Goal: Navigation & Orientation: Find specific page/section

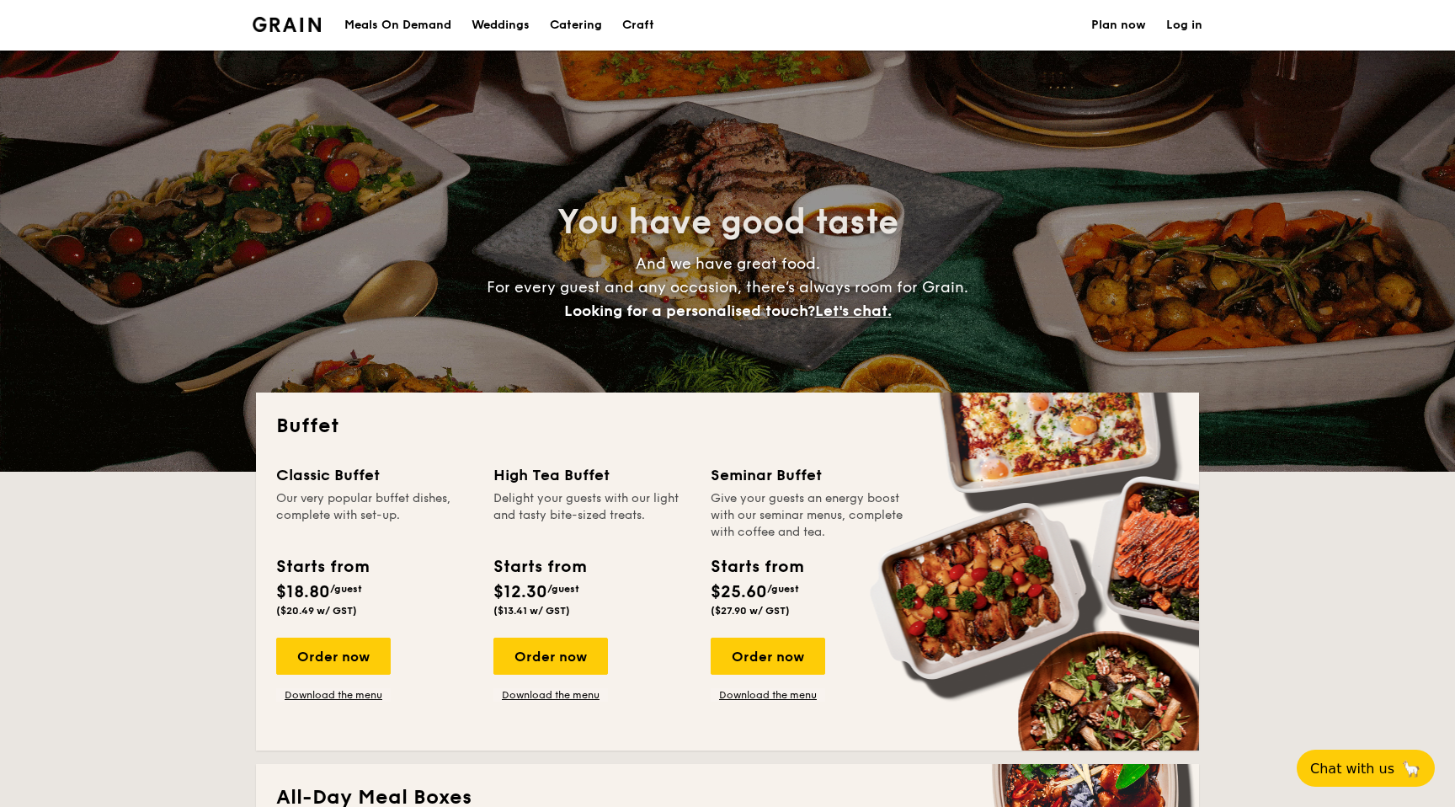
select select
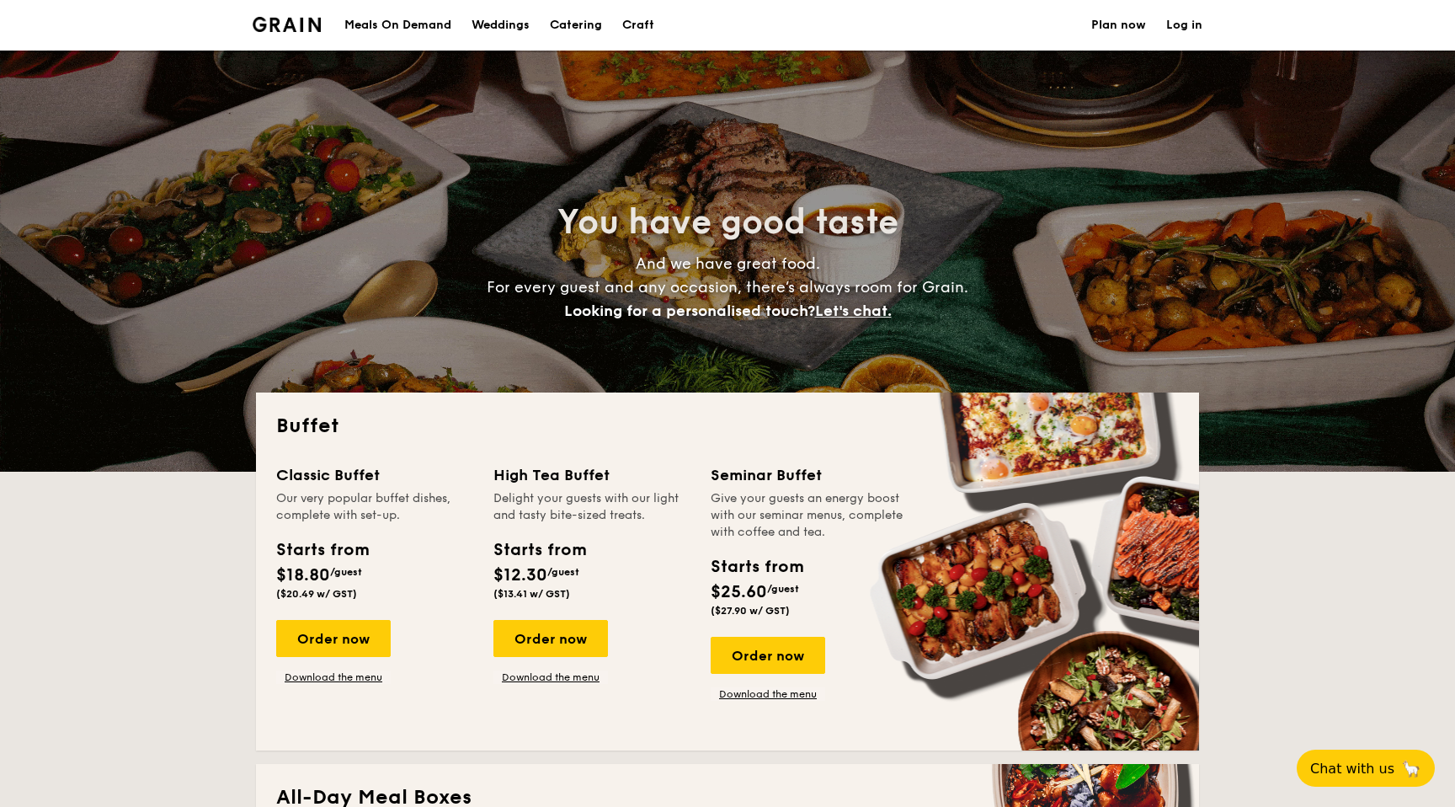
select select
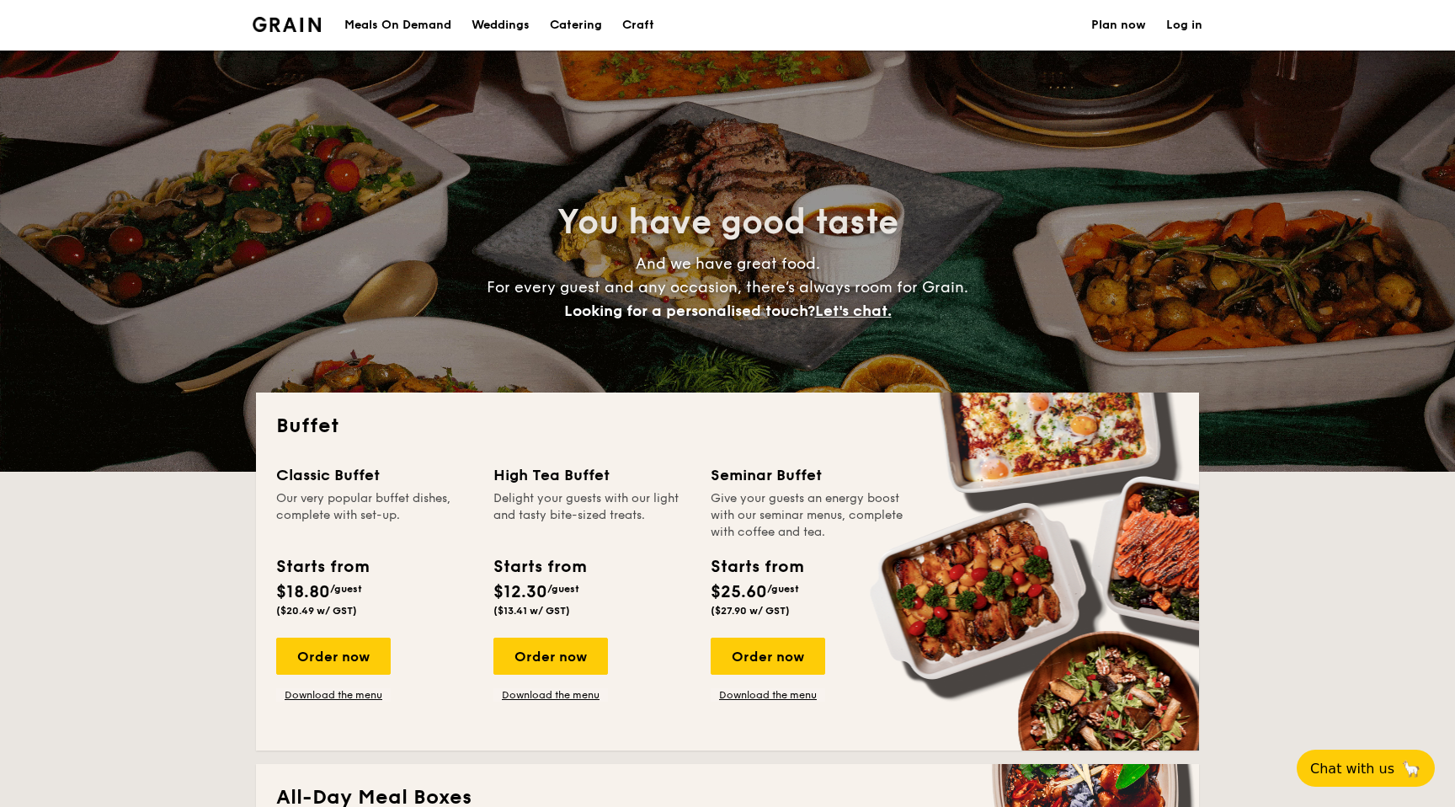
click at [482, 28] on div "Weddings" at bounding box center [500, 25] width 58 height 51
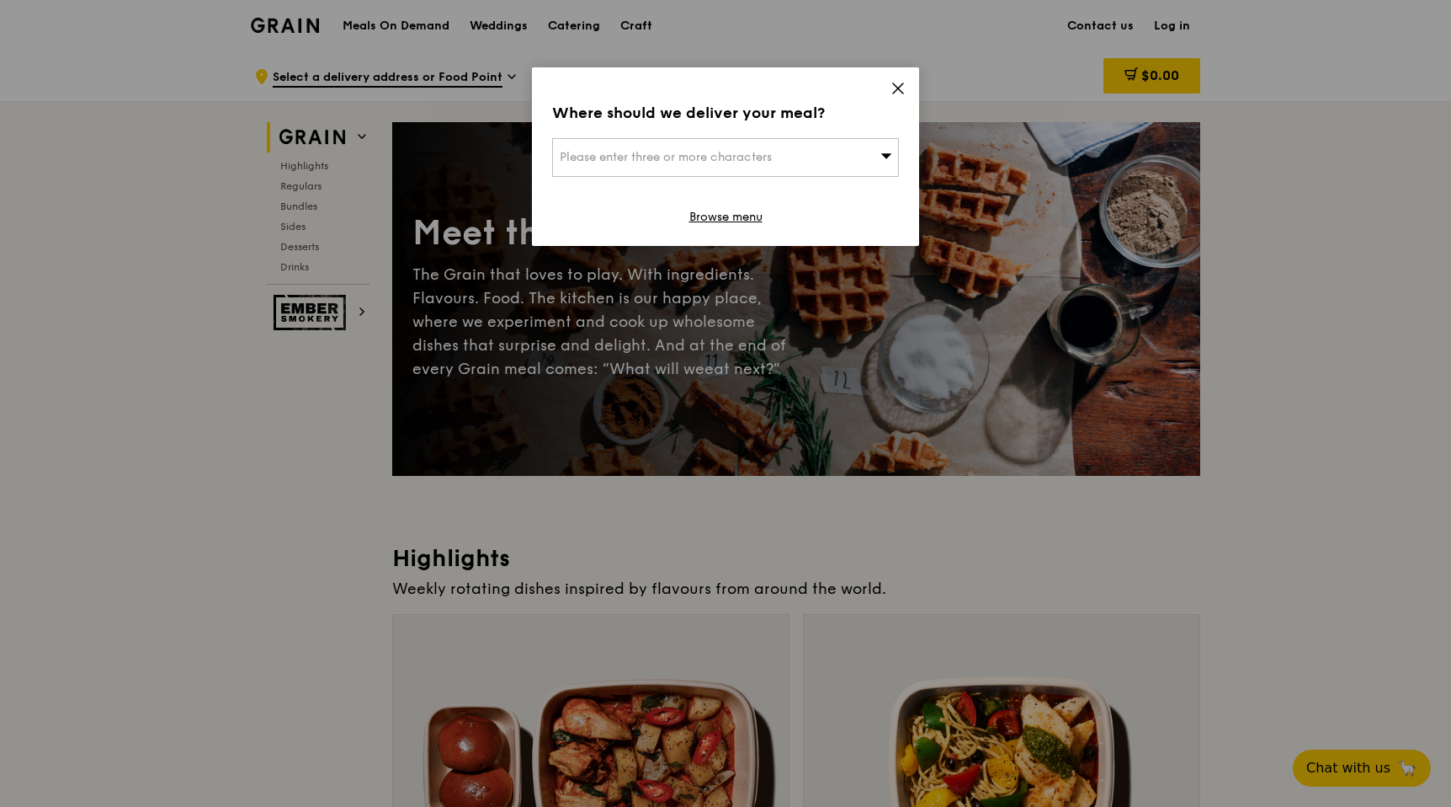
click at [896, 86] on icon at bounding box center [898, 88] width 10 height 10
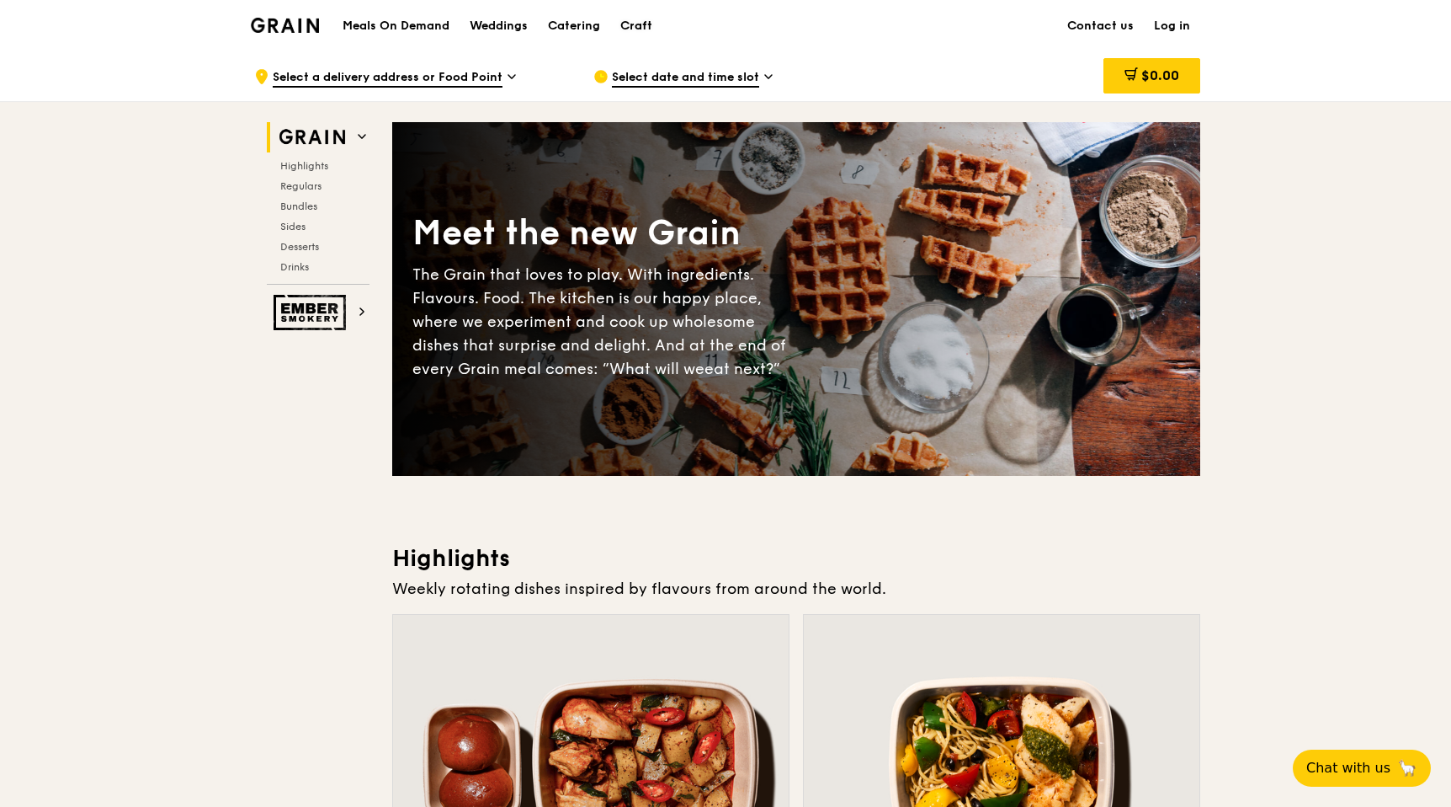
click at [651, 30] on div "Craft" at bounding box center [636, 26] width 32 height 51
